Goal: Task Accomplishment & Management: Complete application form

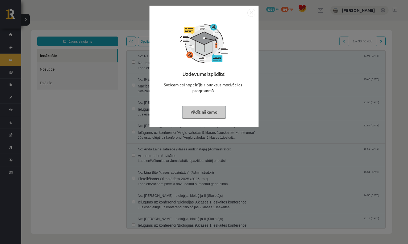
click at [218, 112] on button "Pildīt nākamo" at bounding box center [204, 112] width 44 height 12
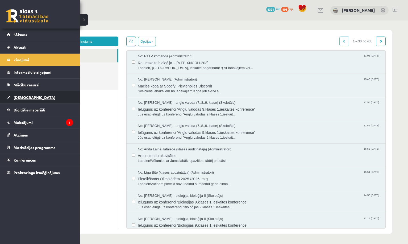
click at [30, 98] on link "[DEMOGRAPHIC_DATA]" at bounding box center [40, 97] width 66 height 12
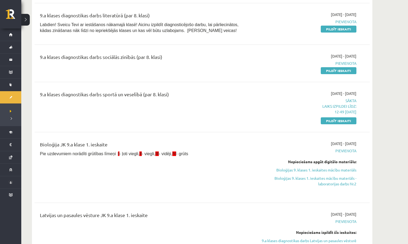
scroll to position [173, 0]
click at [345, 121] on link "Pildīt ieskaiti" at bounding box center [339, 120] width 36 height 7
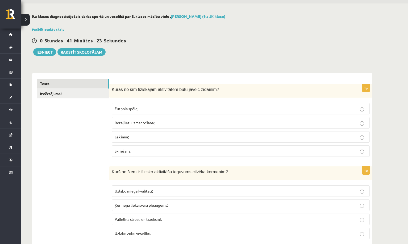
scroll to position [22, 0]
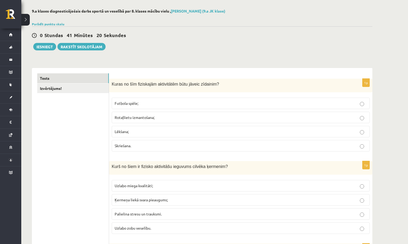
click at [190, 118] on p "Rotaļlietu izmantošana;" at bounding box center [241, 117] width 252 height 6
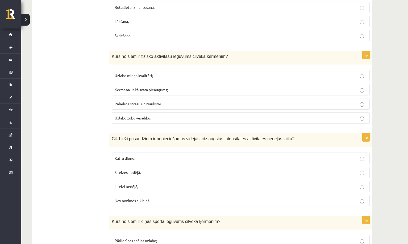
scroll to position [133, 0]
click at [174, 75] on p "Uzlabo miega kvalitāti;" at bounding box center [241, 75] width 252 height 6
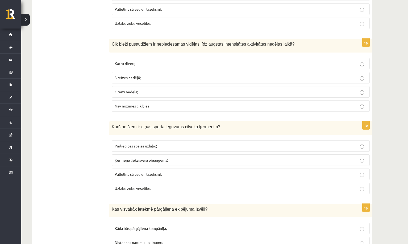
scroll to position [227, 0]
click at [164, 64] on p "Katru dienu;" at bounding box center [241, 64] width 252 height 6
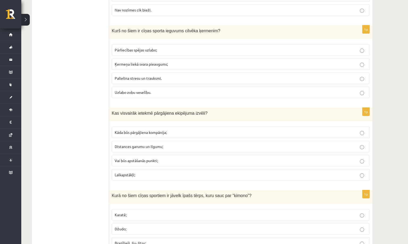
scroll to position [322, 0]
click at [171, 51] on p "Pārliecības spējas uzlabo;" at bounding box center [241, 50] width 252 height 6
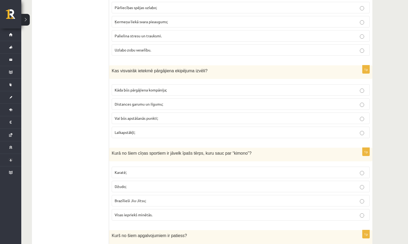
scroll to position [368, 0]
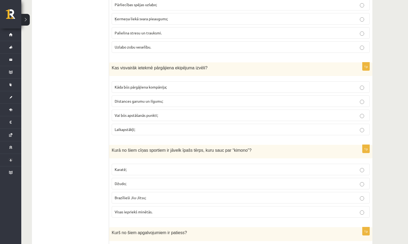
click at [142, 129] on p "Laikapstākļi;" at bounding box center [241, 129] width 252 height 6
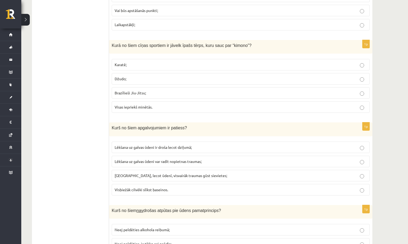
scroll to position [474, 0]
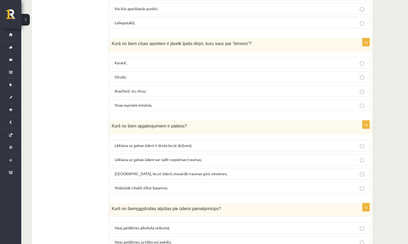
click at [145, 106] on span "Visas iepriekš minētās." at bounding box center [134, 104] width 38 height 5
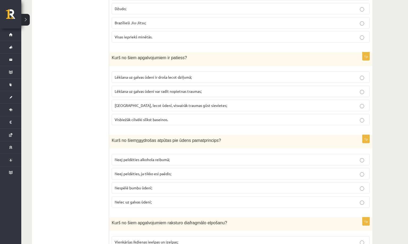
scroll to position [547, 0]
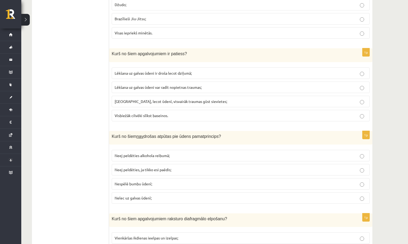
click at [154, 87] on span "Lēkšana uz galvas ūdeni var radīt nopietnas traumas;" at bounding box center [158, 87] width 87 height 5
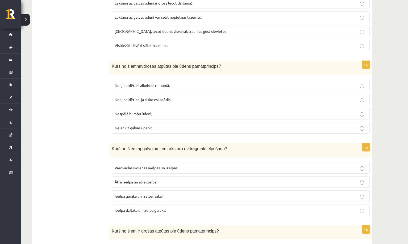
scroll to position [626, 0]
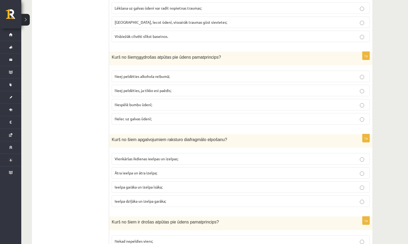
click at [144, 120] on p "Nelec uz galvas ūdenī;" at bounding box center [241, 119] width 252 height 6
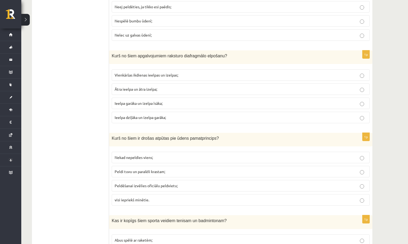
scroll to position [710, 0]
click at [144, 121] on fieldset "Vienkāršas ikdienas ieelpas un izelpas; Ātra ieelpa un ātra izelpa; Ieelpa garā…" at bounding box center [241, 95] width 258 height 58
click at [144, 115] on span "Ieelpa dziļāka un izelpa garāka;" at bounding box center [140, 116] width 51 height 5
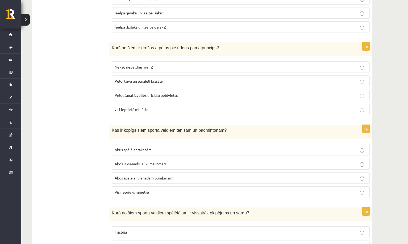
scroll to position [799, 0]
click at [143, 108] on span "visi iepriekš minētie." at bounding box center [132, 109] width 35 height 5
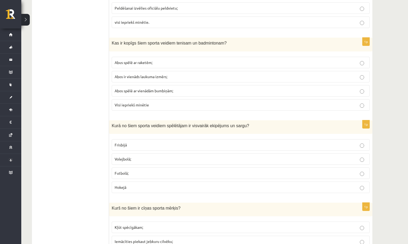
scroll to position [887, 0]
click at [155, 61] on p "Abus spēlē ar raketēm;" at bounding box center [241, 62] width 252 height 6
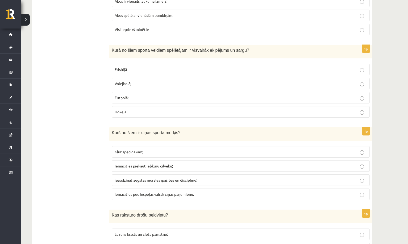
scroll to position [968, 0]
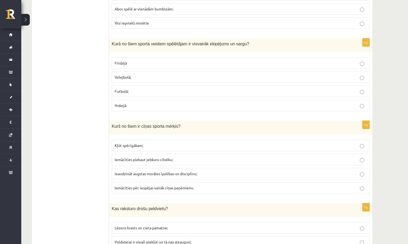
click at [144, 102] on p "Hokejā" at bounding box center [241, 105] width 252 height 6
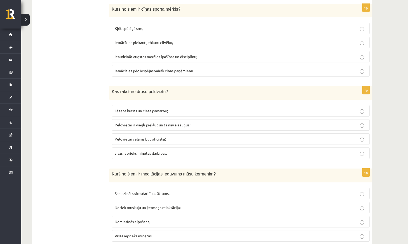
scroll to position [1088, 0]
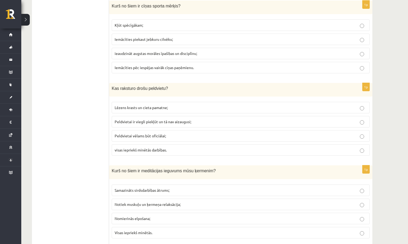
click at [161, 53] on span "ieaudzināt augstas morāles īpašības un disciplīnu;" at bounding box center [156, 53] width 83 height 5
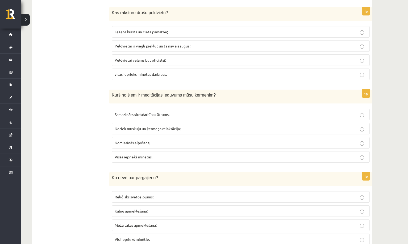
scroll to position [1167, 0]
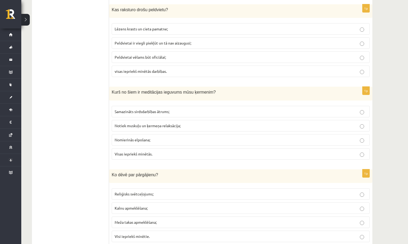
click at [151, 69] on span "visas iepriekš minētās darbības." at bounding box center [141, 71] width 52 height 5
click at [142, 153] on span "Visas iepriekš minētās." at bounding box center [134, 153] width 38 height 5
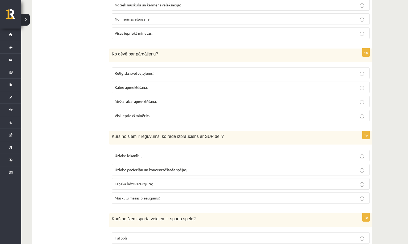
scroll to position [1289, 0]
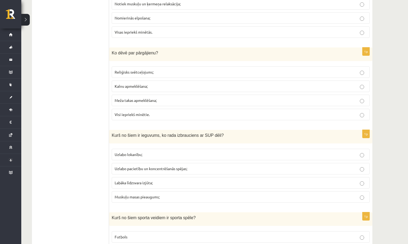
click at [160, 113] on p "Visi iepriekš minētie." at bounding box center [241, 115] width 252 height 6
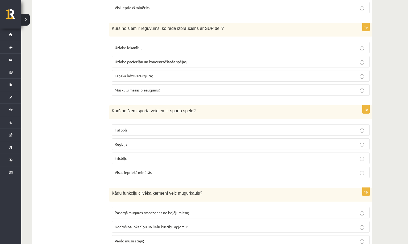
scroll to position [1396, 0]
click at [168, 78] on label "Labāka līdzsvara izjūta;" at bounding box center [241, 75] width 258 height 11
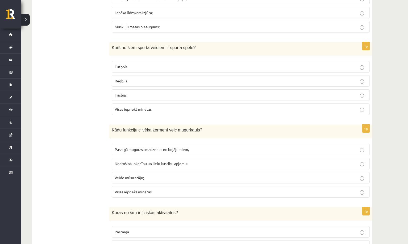
scroll to position [1459, 0]
click at [165, 106] on p "Visas iepriekš minētās" at bounding box center [241, 109] width 252 height 6
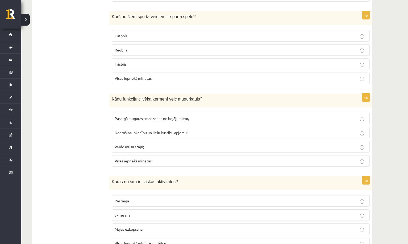
scroll to position [1491, 0]
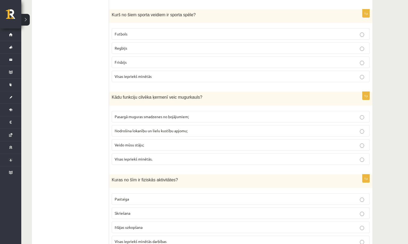
click at [138, 158] on p "Visas iepriekš minētās." at bounding box center [241, 159] width 252 height 6
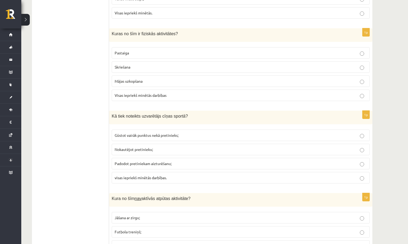
scroll to position [1637, 0]
click at [163, 95] on label "Visas iepriekš minētās darbības" at bounding box center [241, 95] width 258 height 11
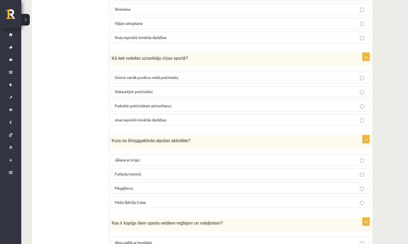
scroll to position [1695, 0]
click at [154, 117] on span "visas iepriekš minētās darbības." at bounding box center [141, 119] width 52 height 5
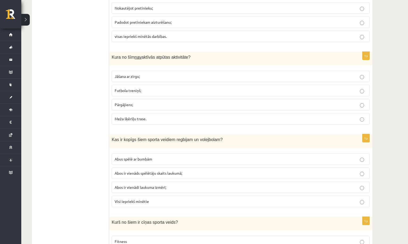
scroll to position [1778, 0]
click at [156, 84] on label "Futbola treniņš;" at bounding box center [241, 89] width 258 height 11
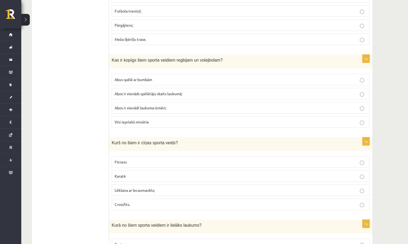
scroll to position [1861, 0]
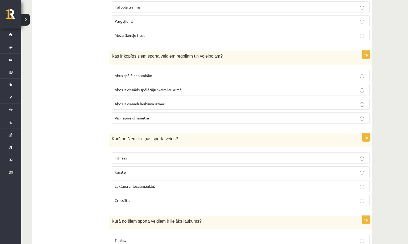
click at [161, 70] on label "Abus spēlē ar bumbām" at bounding box center [241, 75] width 258 height 11
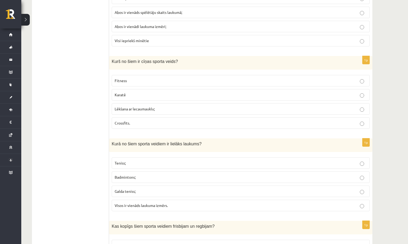
scroll to position [1945, 0]
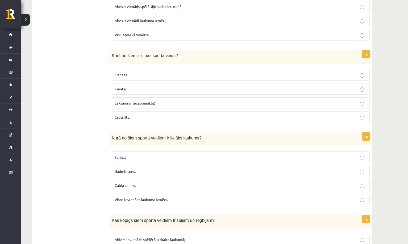
click at [152, 86] on p "Karatē" at bounding box center [241, 89] width 252 height 6
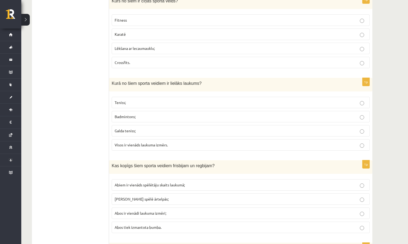
scroll to position [2009, 0]
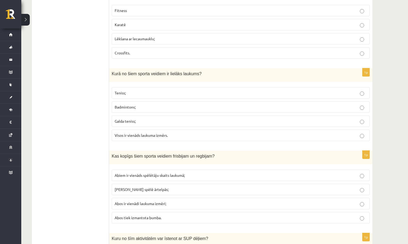
click at [162, 87] on label "Teniss;" at bounding box center [241, 92] width 258 height 11
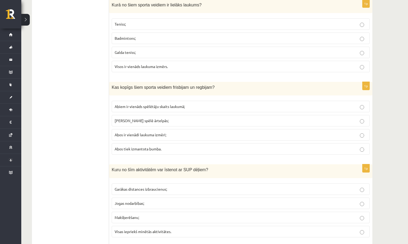
scroll to position [2079, 0]
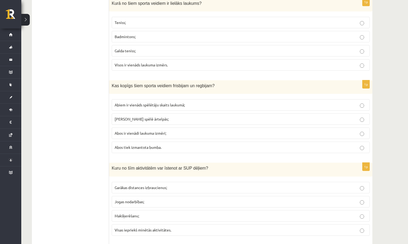
click at [152, 145] on span "Abos tiek izmantota bumba." at bounding box center [138, 147] width 47 height 5
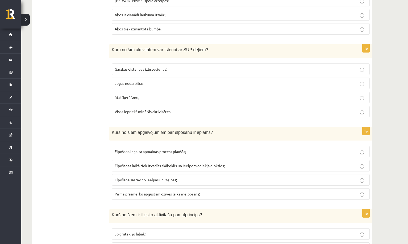
scroll to position [2198, 0]
click at [162, 108] on span "Visas iepriekš minētās aktivitātes." at bounding box center [143, 110] width 57 height 5
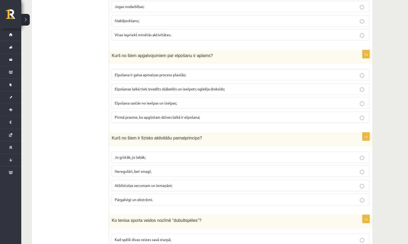
scroll to position [2274, 0]
click at [172, 86] on span "Elpošanas laikā tiek izvadīts skābeklis un ieelpots oglekļa dioksīds;" at bounding box center [170, 88] width 110 height 5
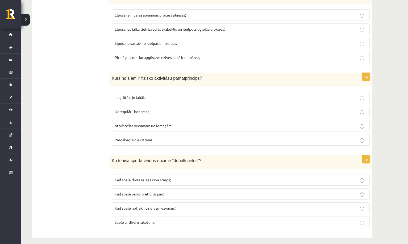
scroll to position [2333, 0]
click at [170, 123] on span "Atbilstošas vecumam un iemaņām;" at bounding box center [144, 125] width 58 height 5
click at [149, 191] on span "Kad spēlē pāros pret citu pāri;" at bounding box center [140, 193] width 50 height 5
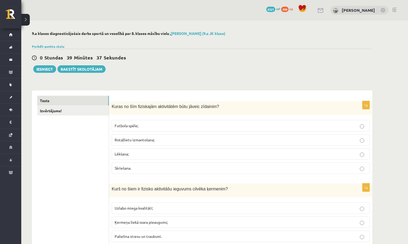
scroll to position [0, 0]
click at [78, 109] on link "Izvērtējums!" at bounding box center [73, 111] width 72 height 10
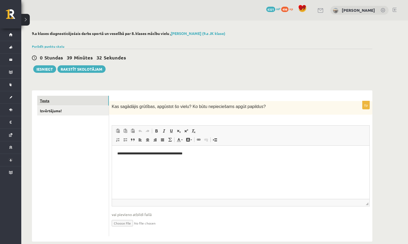
click at [57, 98] on link "Tests" at bounding box center [73, 101] width 72 height 10
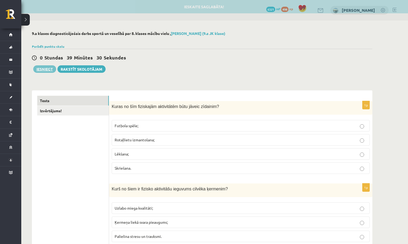
click at [44, 71] on button "Iesniegt" at bounding box center [44, 68] width 23 height 7
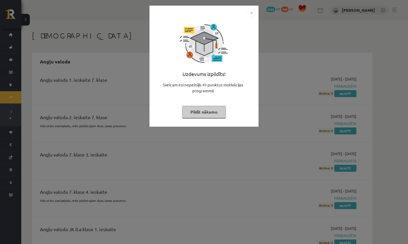
click at [212, 109] on button "Pildīt nākamo" at bounding box center [204, 112] width 44 height 12
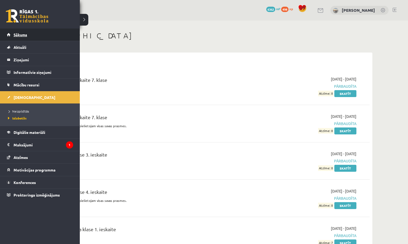
click at [18, 39] on link "Sākums" at bounding box center [40, 34] width 66 height 12
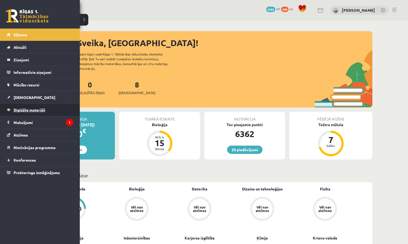
click at [32, 112] on link "Digitālie materiāli" at bounding box center [40, 110] width 66 height 12
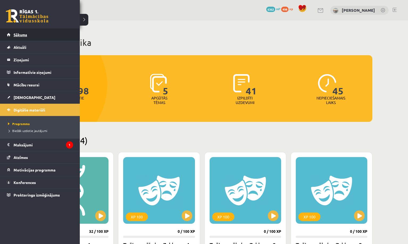
click at [16, 36] on span "Sākums" at bounding box center [21, 34] width 14 height 5
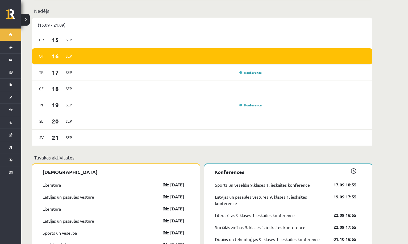
scroll to position [384, 0]
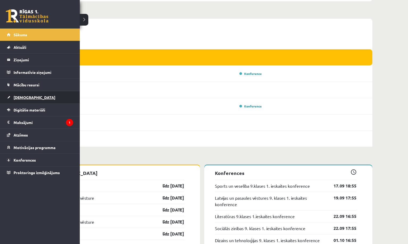
click at [51, 95] on link "[DEMOGRAPHIC_DATA]" at bounding box center [40, 97] width 66 height 12
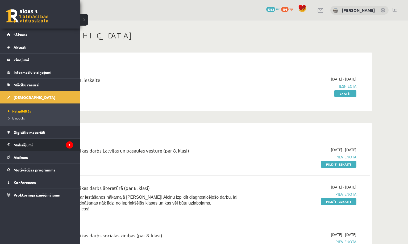
click at [32, 144] on legend "Maksājumi 1" at bounding box center [44, 144] width 60 height 12
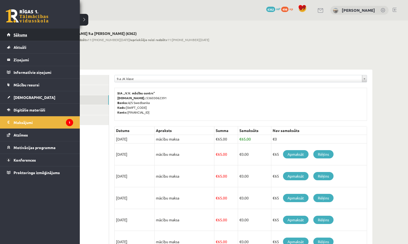
click at [18, 35] on span "Sākums" at bounding box center [21, 34] width 14 height 5
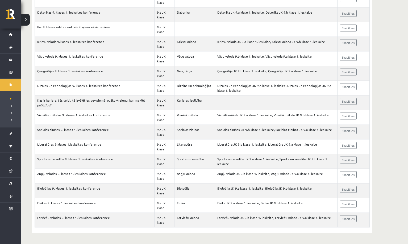
scroll to position [1700, 0]
click at [348, 161] on link "Skatīties" at bounding box center [348, 160] width 17 height 7
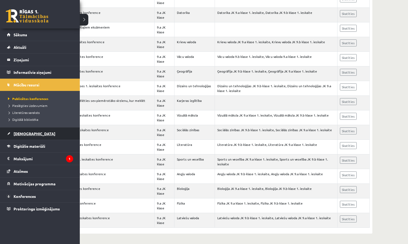
click at [34, 131] on link "[DEMOGRAPHIC_DATA]" at bounding box center [40, 133] width 66 height 12
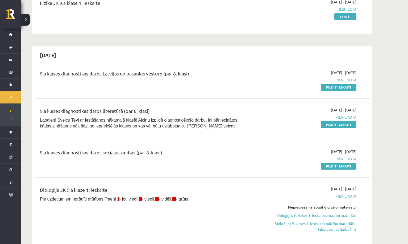
scroll to position [57, 0]
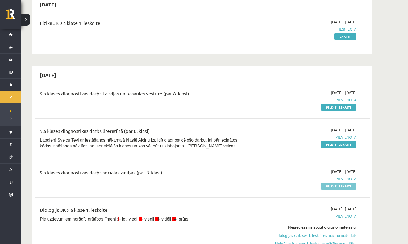
click at [343, 184] on link "Pildīt ieskaiti" at bounding box center [339, 185] width 36 height 7
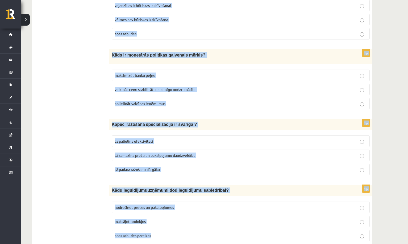
scroll to position [1853, 0]
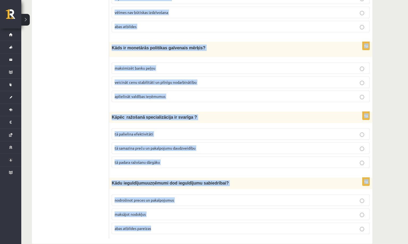
drag, startPoint x: 112, startPoint y: 106, endPoint x: 228, endPoint y: 221, distance: 163.0
drag, startPoint x: 228, startPoint y: 221, endPoint x: 46, endPoint y: 44, distance: 253.8
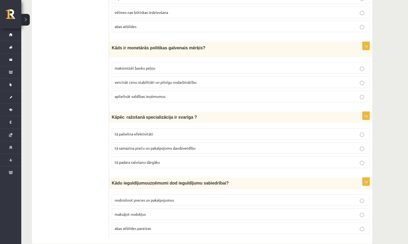
click at [163, 131] on p "tā palielina efektivitāti" at bounding box center [241, 134] width 252 height 6
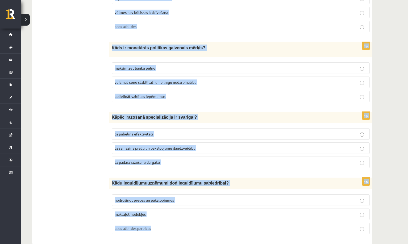
drag, startPoint x: 112, startPoint y: 106, endPoint x: 220, endPoint y: 227, distance: 162.2
copy form "Kas ir monopols? tirgus ar daudziem pircējiem un pārdevējiem tirgus ar tikai vi…"
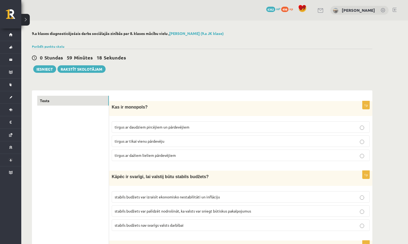
scroll to position [0, 0]
click at [176, 126] on span "tirgus ar daudziem pircējiem un pārdevējiem" at bounding box center [152, 126] width 75 height 5
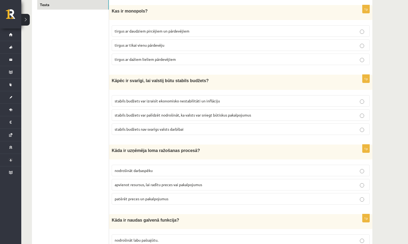
scroll to position [96, 0]
click at [168, 112] on span "stabils budžets var palīdzēt nodrošināt, ka valsts var sniegt būtiskus pakalpoj…" at bounding box center [183, 114] width 137 height 5
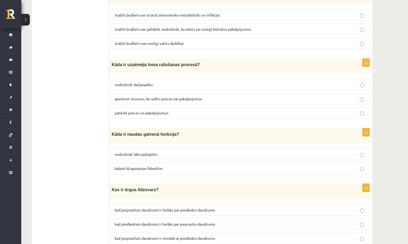
scroll to position [182, 0]
click at [161, 97] on span "apvienot resursus, lai radītu preces vai pakalpojumus" at bounding box center [159, 98] width 88 height 5
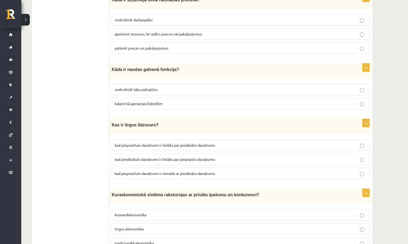
scroll to position [248, 0]
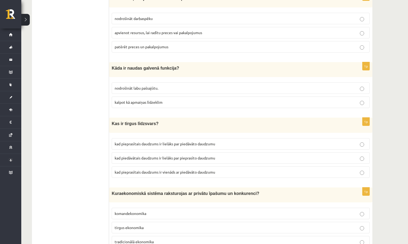
click at [146, 102] on span "kalpot kā apmaiņas līdzeklim" at bounding box center [139, 102] width 48 height 5
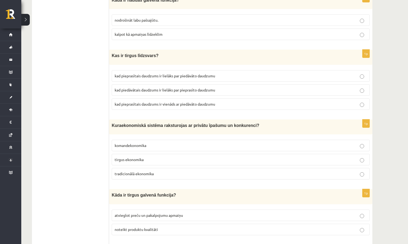
click at [169, 73] on span "kad pieprasītais daudzums ir lielāks par piedāvāto daudzumu" at bounding box center [165, 75] width 101 height 5
click at [168, 101] on span "kad pieprasītais daudzums ir vienāds ar piedāvāto daudzumu" at bounding box center [165, 103] width 101 height 5
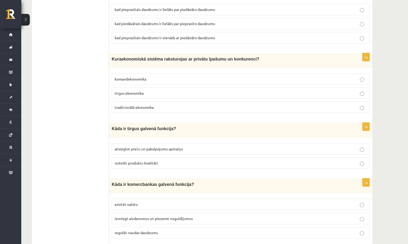
scroll to position [382, 0]
click at [139, 104] on span "tradicionālā ekonomika" at bounding box center [134, 106] width 39 height 5
click at [146, 90] on p "tirgus ekonomika" at bounding box center [241, 93] width 252 height 6
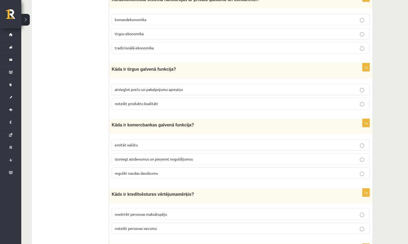
scroll to position [442, 0]
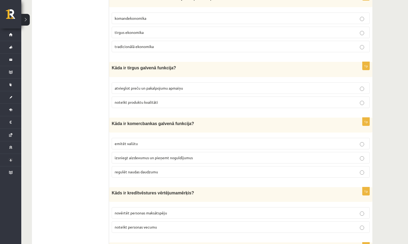
click at [155, 47] on p "tradicionālā ekonomika" at bounding box center [241, 47] width 252 height 6
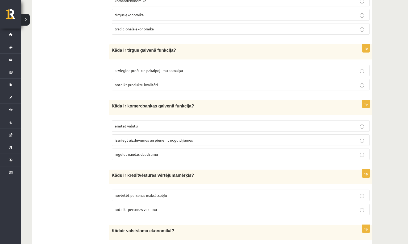
click at [144, 68] on span "atvieglot preču un pakalpojumu apmaiņu" at bounding box center [149, 70] width 68 height 5
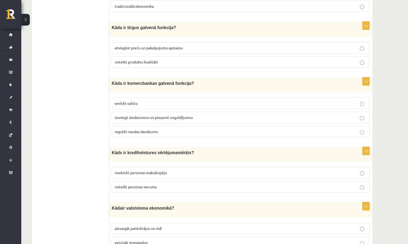
scroll to position [501, 0]
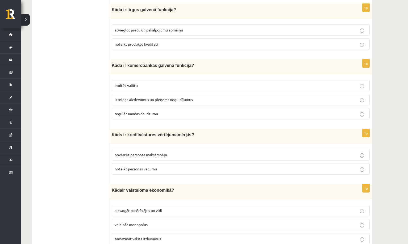
click at [140, 98] on span "izsniegt aizdevumus un pieņemt noguldījumus" at bounding box center [154, 99] width 78 height 5
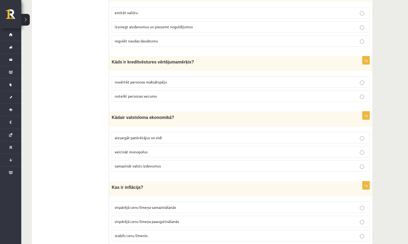
scroll to position [575, 0]
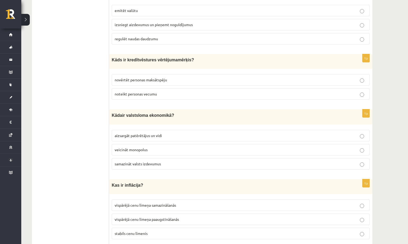
click at [156, 77] on span "novērtēt personas maksātspēju" at bounding box center [141, 79] width 52 height 5
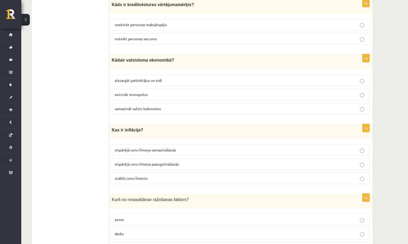
scroll to position [638, 0]
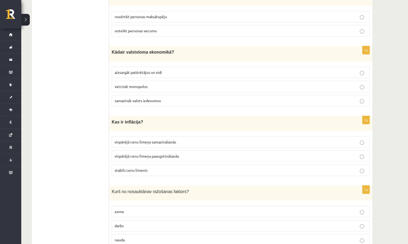
click at [140, 99] on span "samazināt valsts izdevumus" at bounding box center [138, 100] width 46 height 5
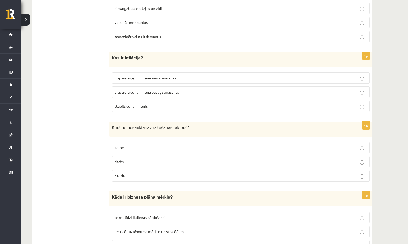
scroll to position [702, 0]
click at [145, 89] on span "vispārējā cenu līmeņa paaugstināšanās" at bounding box center [147, 91] width 64 height 5
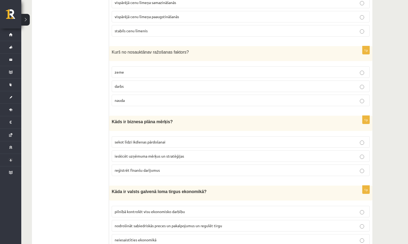
scroll to position [779, 0]
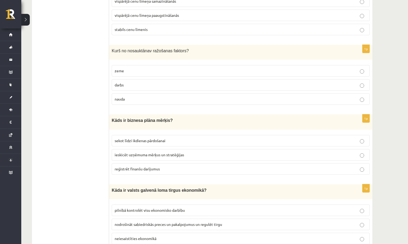
click at [133, 82] on p "darbs" at bounding box center [241, 85] width 252 height 6
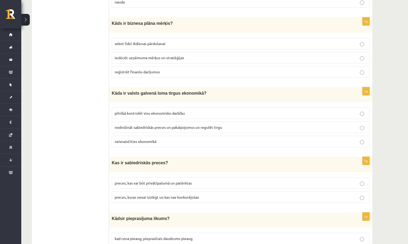
scroll to position [876, 0]
click at [155, 55] on span "ieskicēt uzņēmuma mērķus un stratēģijas" at bounding box center [149, 57] width 69 height 5
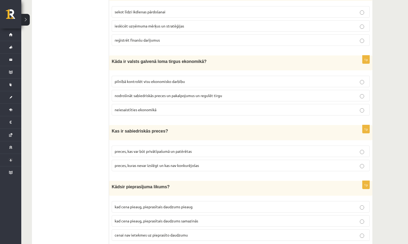
scroll to position [927, 0]
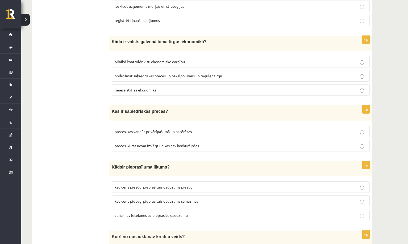
click at [163, 73] on span "nodrošināt sabiedriskās preces un pakalpojumus un regulēt tirgu" at bounding box center [169, 75] width 108 height 5
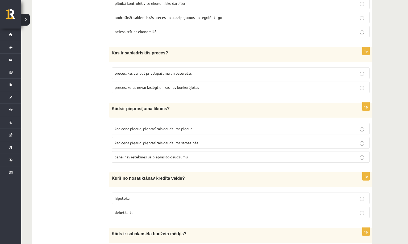
scroll to position [986, 0]
click at [129, 84] on span "preces, kuras nevar izslēgt un kas nav konkurējošas" at bounding box center [157, 86] width 84 height 5
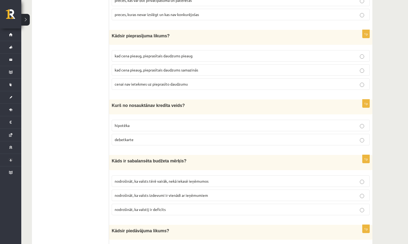
scroll to position [1059, 0]
click at [158, 53] on span "kad cena pieaug, pieprasītais daudzums pieaug" at bounding box center [154, 55] width 78 height 5
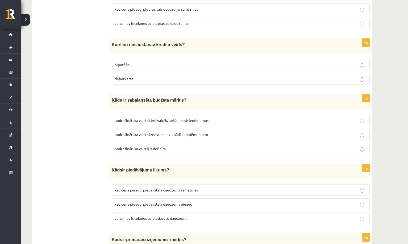
scroll to position [1119, 0]
click at [128, 75] on p "debetkarte" at bounding box center [241, 78] width 252 height 6
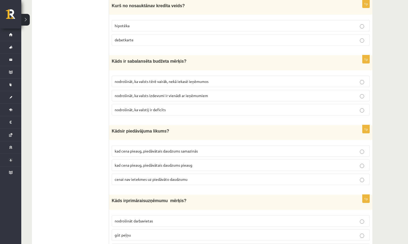
scroll to position [1160, 0]
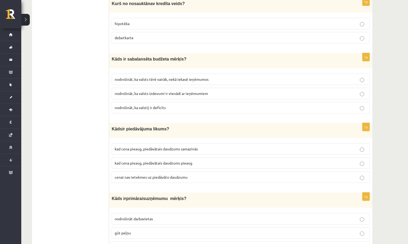
click at [131, 91] on span "nodrošināt, ka valsts izdevumi ir vienādi ar ieņēmumiem" at bounding box center [161, 93] width 93 height 5
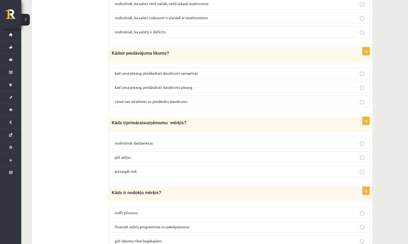
scroll to position [1236, 0]
click at [128, 84] on span "kad cena pieaug, piedāvātais daudzums pieaug" at bounding box center [154, 86] width 78 height 5
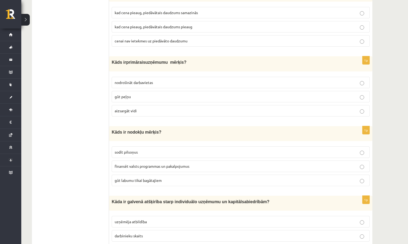
scroll to position [1297, 0]
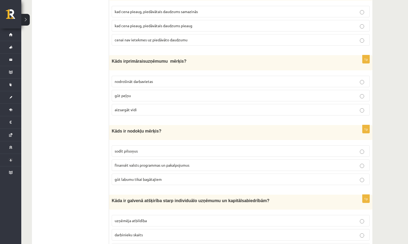
click at [143, 79] on span "nodrošināt darbavietas" at bounding box center [134, 81] width 38 height 5
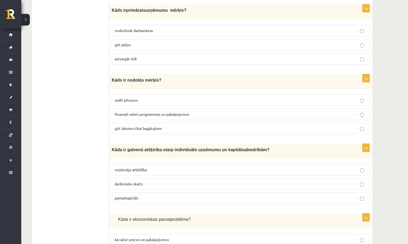
scroll to position [1348, 0]
click at [150, 112] on span "finansēt valsts programmas un pakalpojumus" at bounding box center [152, 114] width 75 height 5
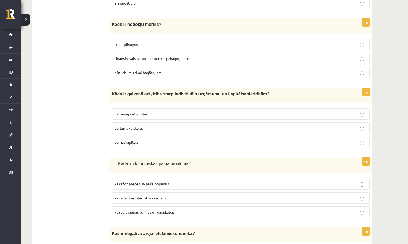
scroll to position [1435, 0]
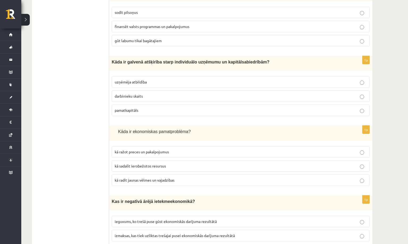
click at [140, 79] on span "uzņēmēja atbildība" at bounding box center [131, 81] width 32 height 5
click at [127, 107] on p "pamatkapitāls" at bounding box center [241, 110] width 252 height 6
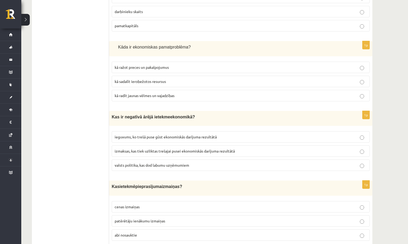
scroll to position [1522, 0]
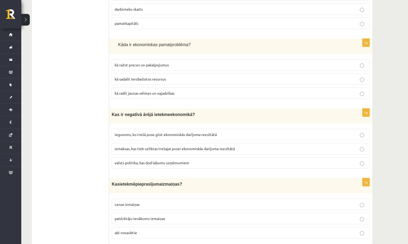
click at [153, 76] on p "kā sadalīt ierobežotos resursus" at bounding box center [241, 79] width 252 height 6
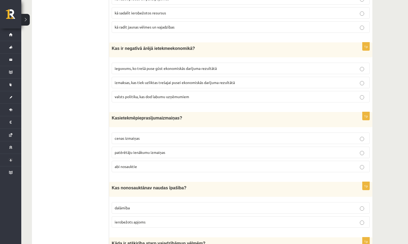
scroll to position [1588, 0]
click at [148, 80] on span "izmaksas, kas tiek uzliktas trešajai pusei ekonomiskās darījuma rezultātā" at bounding box center [175, 82] width 120 height 5
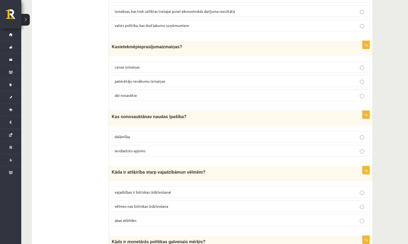
scroll to position [1660, 0]
click at [137, 92] on span "abi nosauktie" at bounding box center [126, 94] width 22 height 5
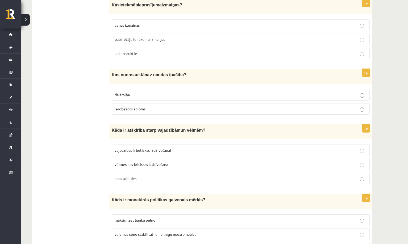
scroll to position [1698, 0]
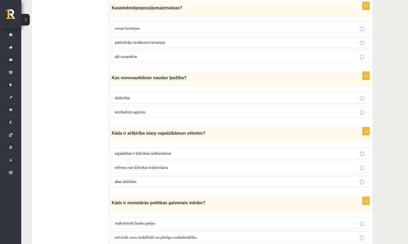
click at [128, 95] on span "dalāmība" at bounding box center [122, 97] width 15 height 5
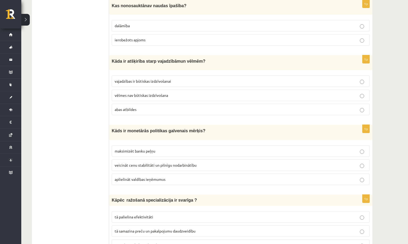
scroll to position [1775, 0]
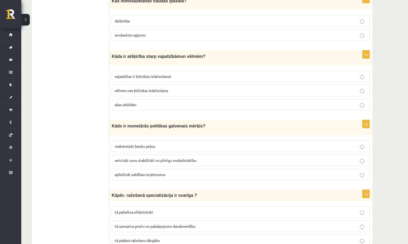
click at [118, 102] on span "abas atbildes" at bounding box center [126, 104] width 22 height 5
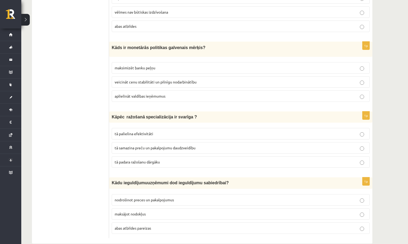
scroll to position [1853, 0]
click at [156, 76] on label "veicināt cenu stabilitāti un pilnīgu nodarbinātību" at bounding box center [241, 81] width 258 height 11
click at [127, 197] on span "nodrošinot preces un pakalpojumus" at bounding box center [144, 199] width 59 height 5
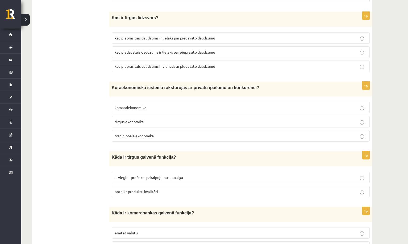
scroll to position [354, 0]
click at [129, 120] on span "tirgus ekonomika" at bounding box center [129, 120] width 29 height 5
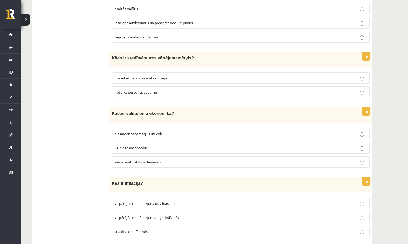
scroll to position [581, 0]
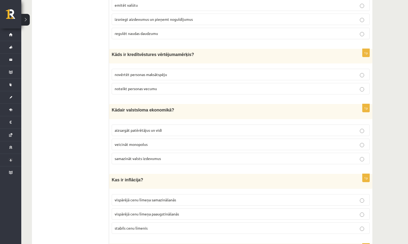
click at [128, 128] on span "aizsargāt patērētājus un vidi" at bounding box center [138, 130] width 47 height 5
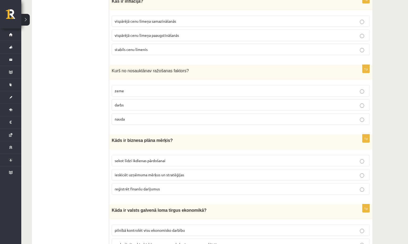
scroll to position [760, 0]
click at [124, 116] on span "nauda" at bounding box center [120, 118] width 10 height 5
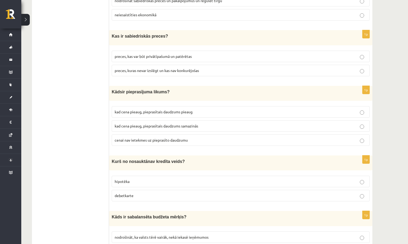
scroll to position [1005, 0]
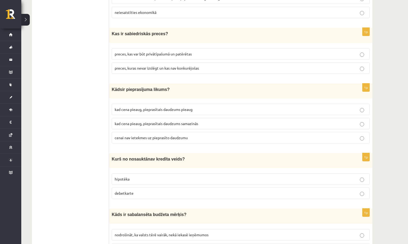
click at [128, 121] on span "kad cena pieaug, pieprasītais daudzums samazinās" at bounding box center [157, 123] width 84 height 5
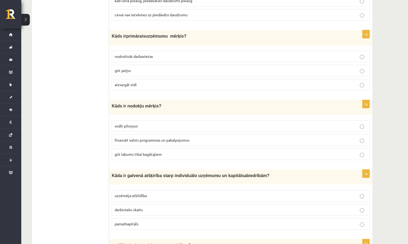
scroll to position [1325, 0]
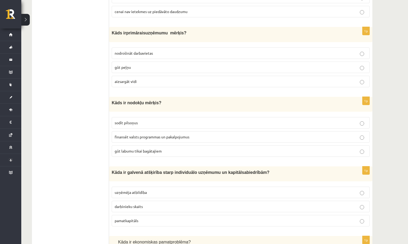
click at [125, 65] on span "gūt peļņu" at bounding box center [123, 67] width 16 height 5
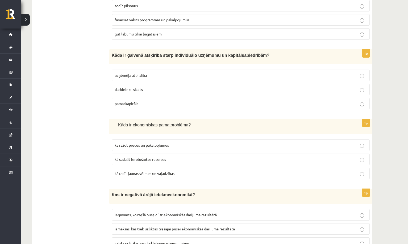
scroll to position [1443, 0]
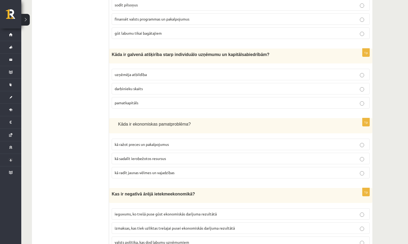
click at [134, 72] on span "uzņēmēja atbildība" at bounding box center [131, 74] width 32 height 5
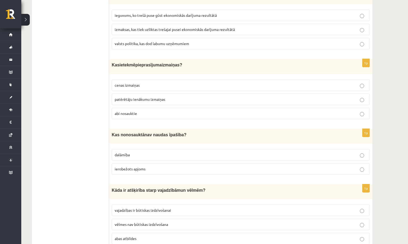
scroll to position [1644, 0]
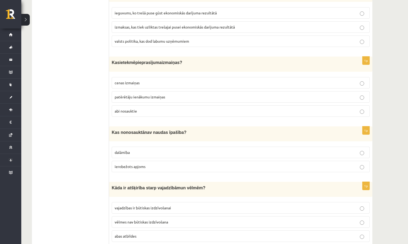
click at [122, 164] on span "ierobežots apjoms" at bounding box center [130, 166] width 31 height 5
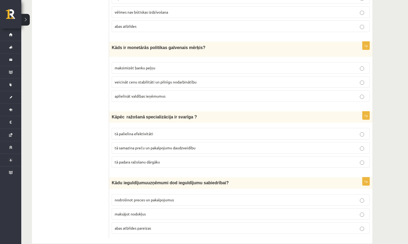
scroll to position [1853, 0]
click at [125, 225] on span "abas atbildes pareizas" at bounding box center [133, 227] width 36 height 5
click at [132, 197] on span "nodrošinot preces un pakalpojumus" at bounding box center [144, 199] width 59 height 5
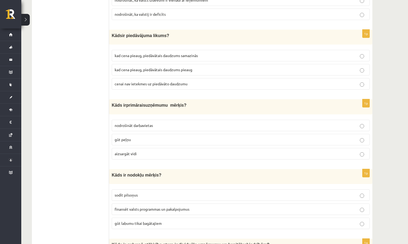
scroll to position [1250, 0]
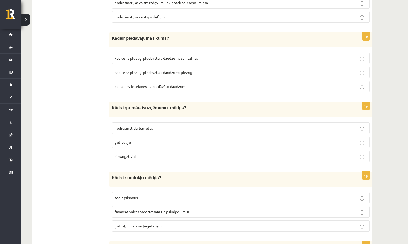
click at [132, 125] on span "nodrošināt darbavietas" at bounding box center [134, 127] width 38 height 5
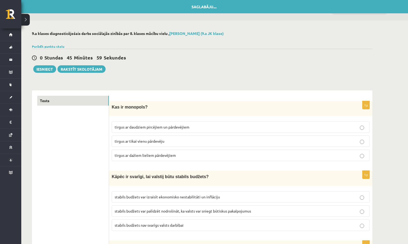
scroll to position [0, 0]
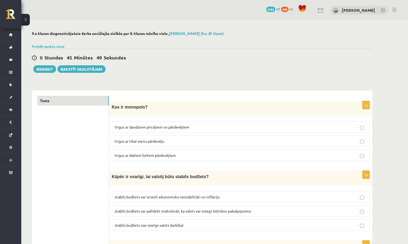
click at [125, 142] on span "tirgus ar tikai vienu pārdevēju" at bounding box center [140, 140] width 50 height 5
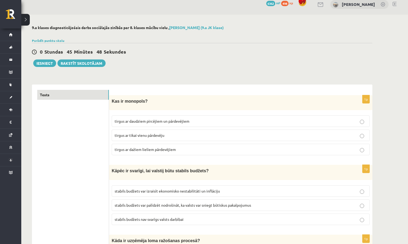
scroll to position [7, 0]
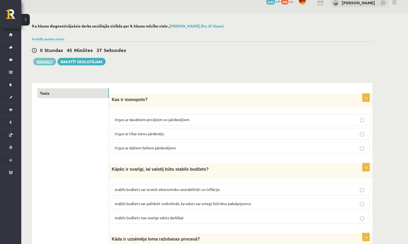
click at [40, 63] on button "Iesniegt" at bounding box center [44, 61] width 23 height 7
